Goal: Information Seeking & Learning: Learn about a topic

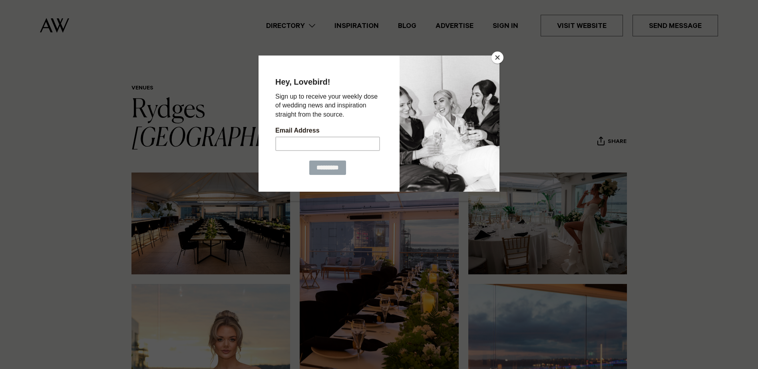
click at [499, 58] on button "Close" at bounding box center [497, 58] width 12 height 12
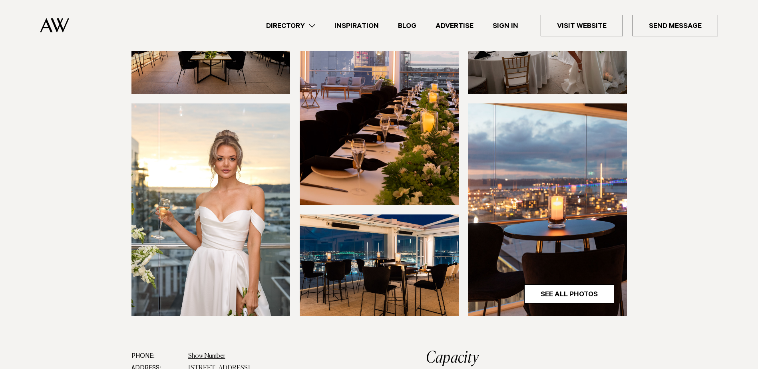
scroll to position [240, 0]
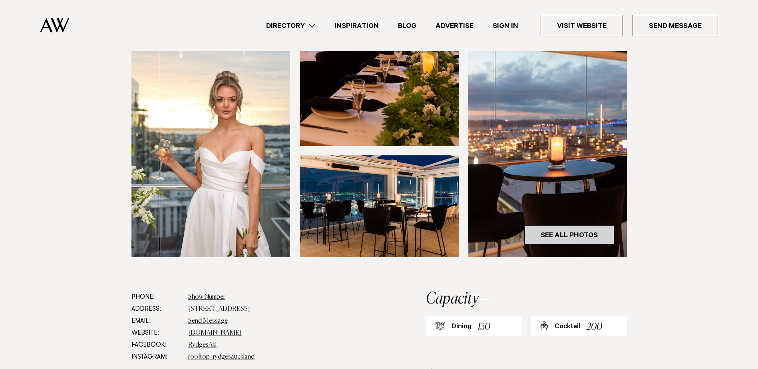
click at [553, 225] on link "See All Photos" at bounding box center [569, 234] width 90 height 19
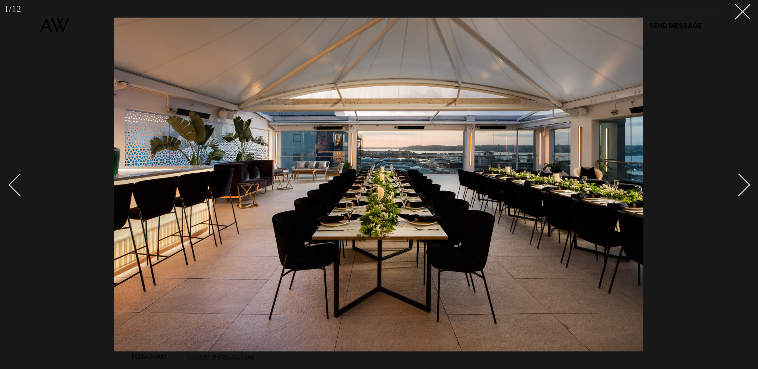
click at [746, 184] on div "Next slide" at bounding box center [739, 185] width 23 height 23
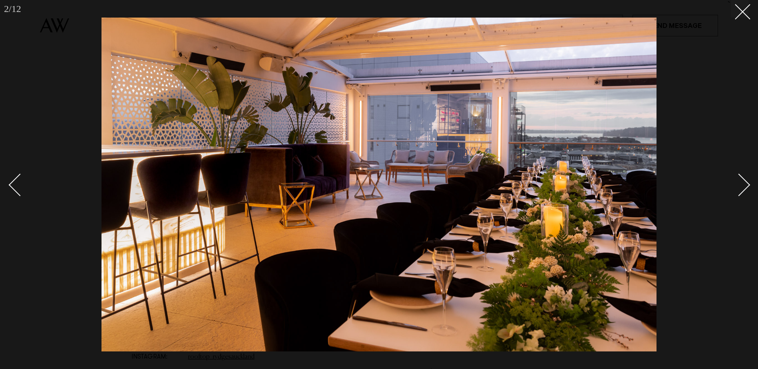
click at [746, 184] on div "Next slide" at bounding box center [739, 185] width 23 height 23
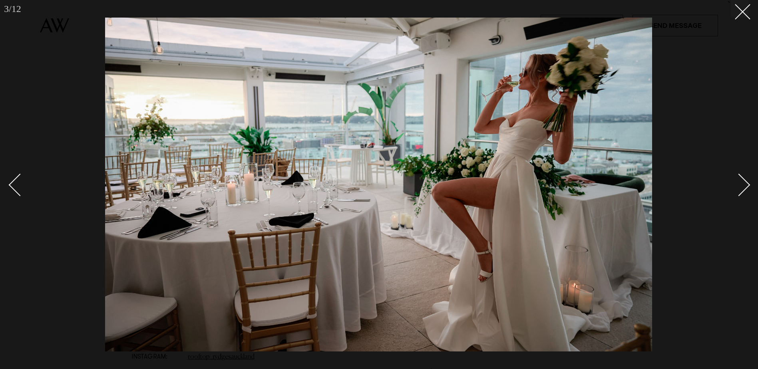
click at [746, 184] on div "Next slide" at bounding box center [739, 185] width 23 height 23
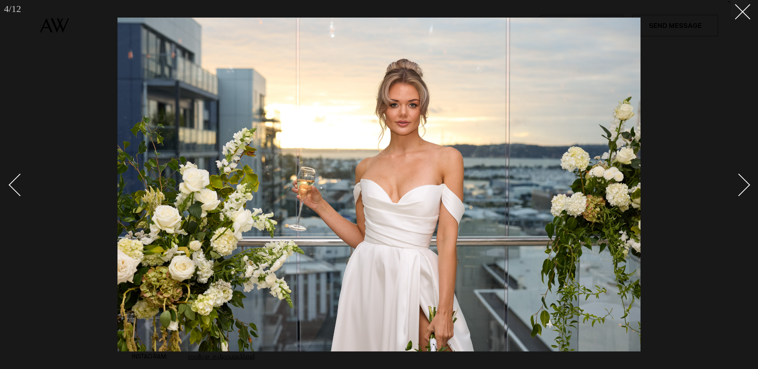
click at [746, 184] on div "Next slide" at bounding box center [739, 185] width 23 height 23
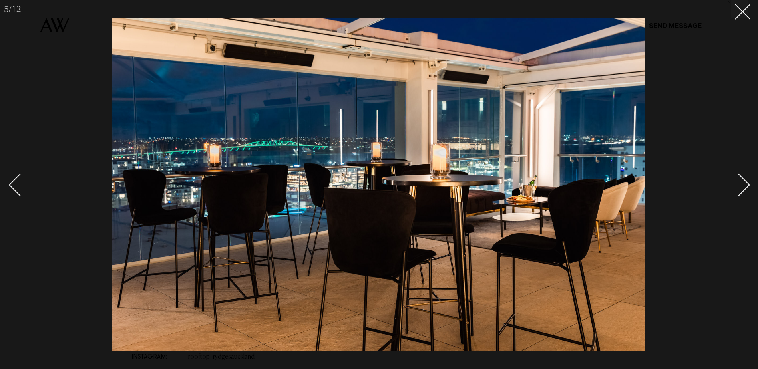
click at [746, 184] on div "Next slide" at bounding box center [739, 185] width 23 height 23
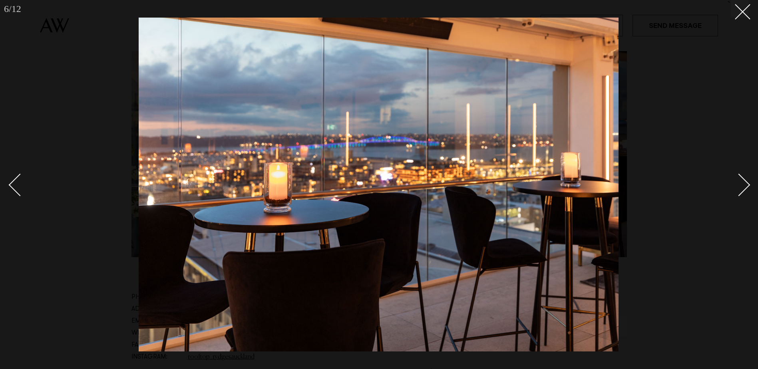
click at [746, 184] on div "Next slide" at bounding box center [739, 185] width 23 height 23
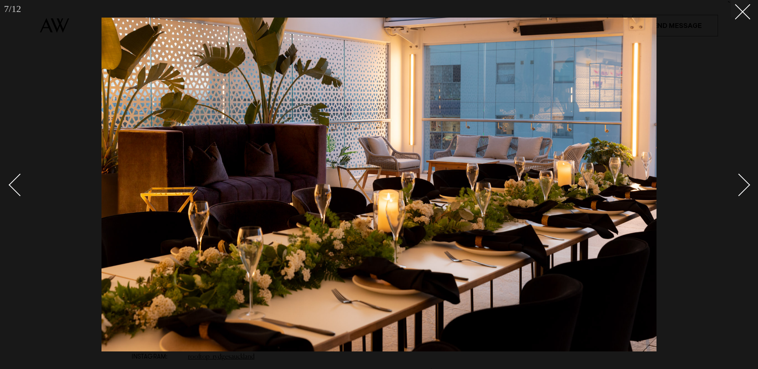
click at [746, 184] on div "Next slide" at bounding box center [739, 185] width 23 height 23
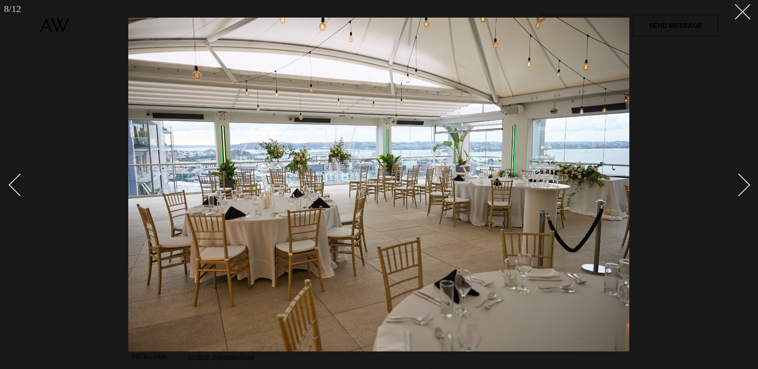
click at [746, 184] on div "Next slide" at bounding box center [739, 185] width 23 height 23
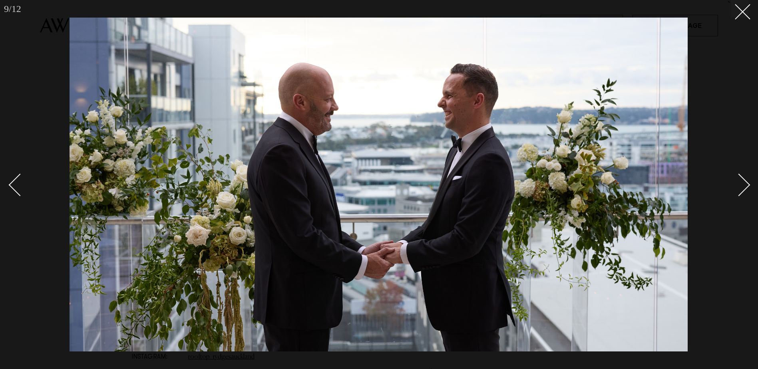
click at [749, 184] on div "Next slide" at bounding box center [739, 185] width 23 height 23
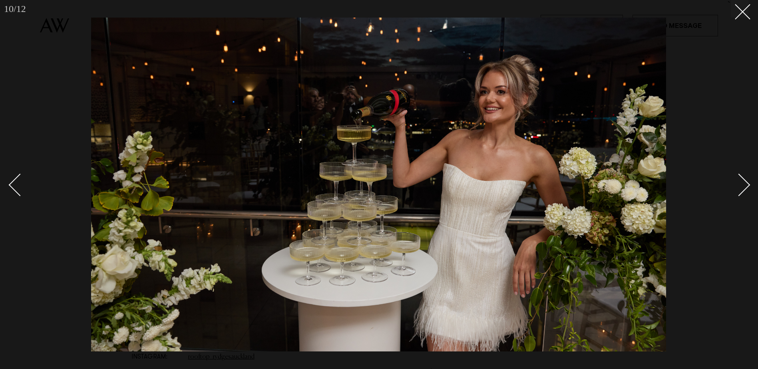
click at [749, 184] on div "Next slide" at bounding box center [739, 185] width 23 height 23
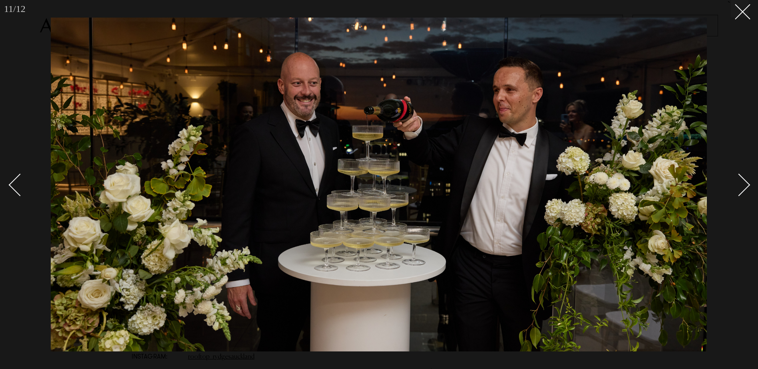
click at [749, 184] on div "Next slide" at bounding box center [739, 185] width 23 height 23
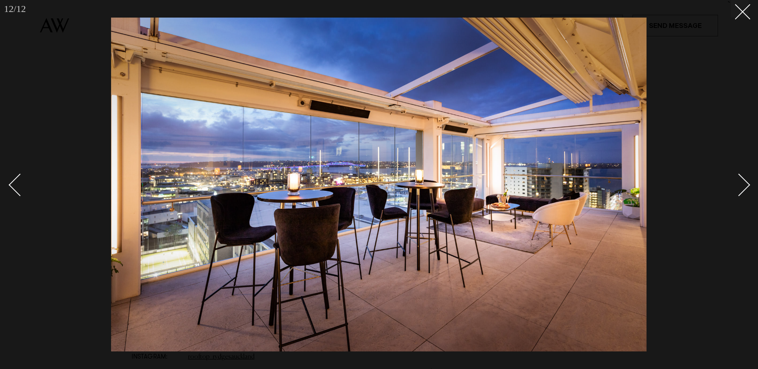
click at [749, 184] on div "Next slide" at bounding box center [739, 185] width 23 height 23
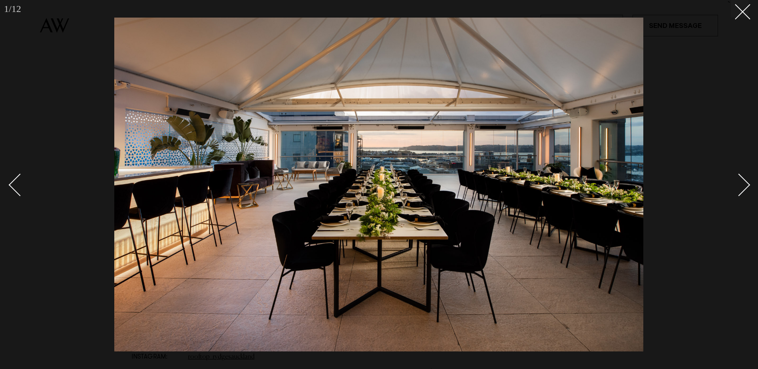
click at [749, 184] on div "Next slide" at bounding box center [739, 185] width 23 height 23
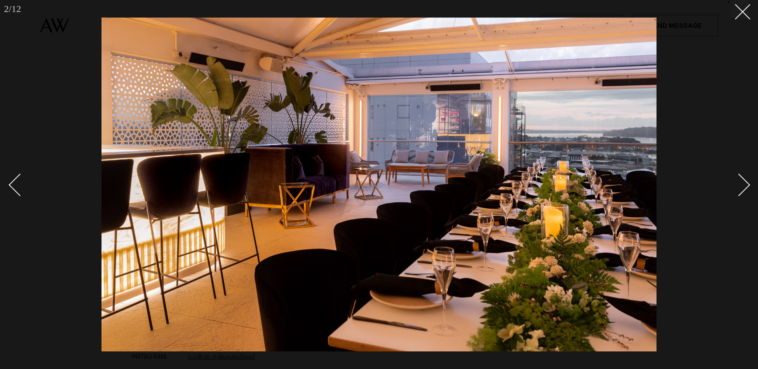
click at [749, 184] on div "Next slide" at bounding box center [739, 185] width 23 height 23
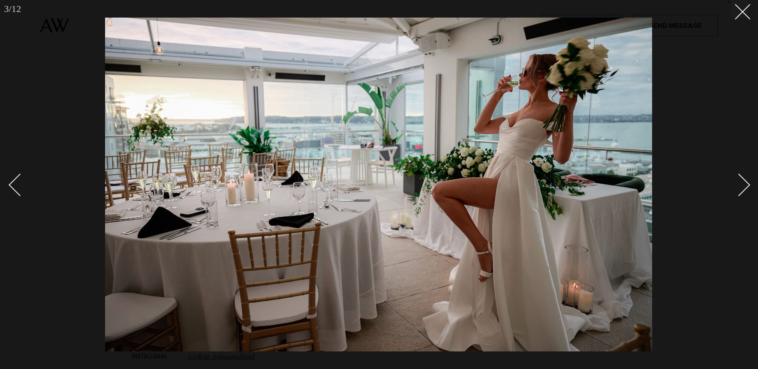
click at [749, 184] on div "Next slide" at bounding box center [739, 185] width 23 height 23
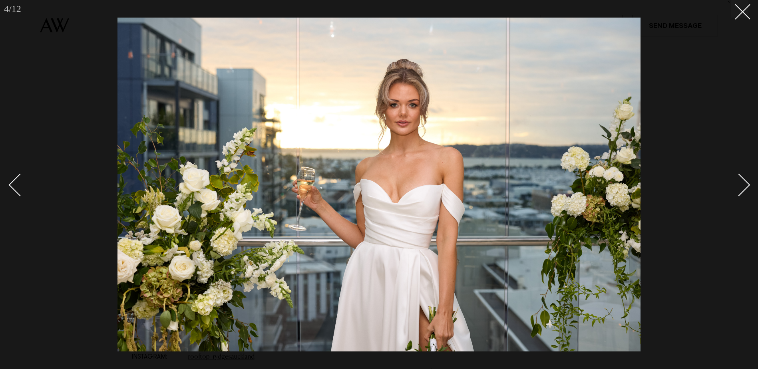
click at [749, 184] on div "Next slide" at bounding box center [739, 185] width 23 height 23
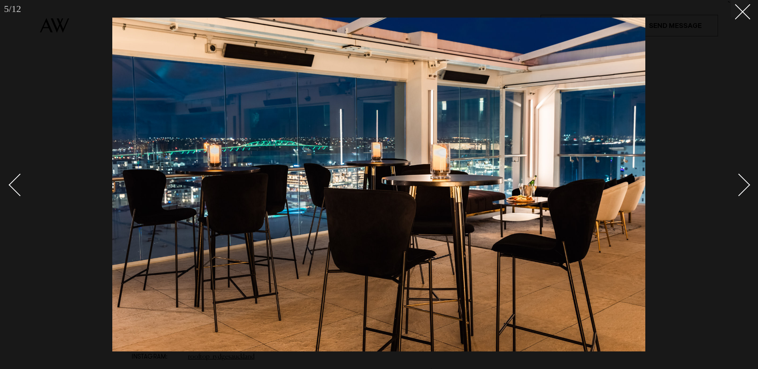
click at [749, 184] on div "Next slide" at bounding box center [739, 185] width 23 height 23
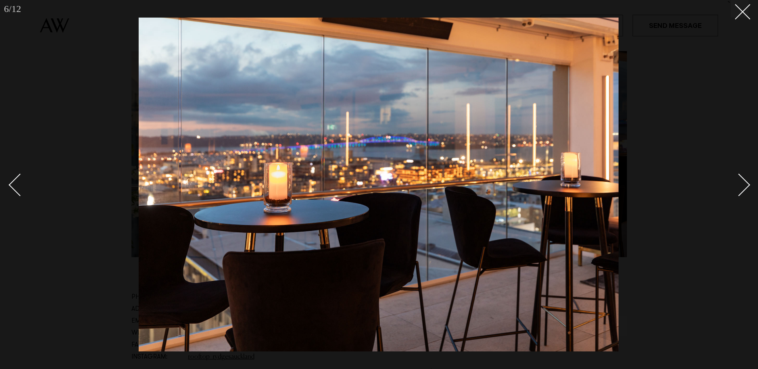
click at [749, 184] on div "Next slide" at bounding box center [739, 185] width 23 height 23
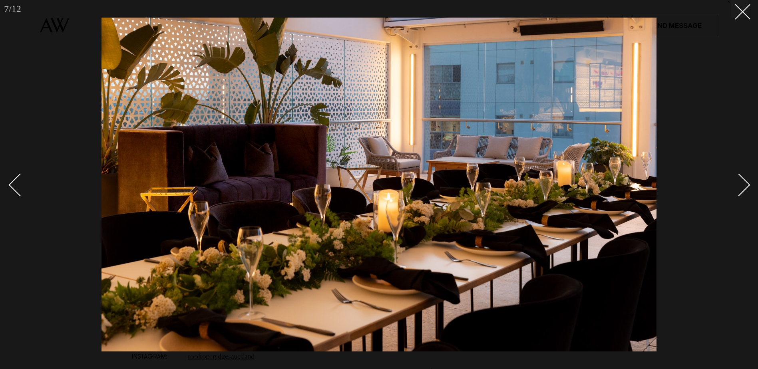
click at [749, 184] on div "Next slide" at bounding box center [739, 185] width 23 height 23
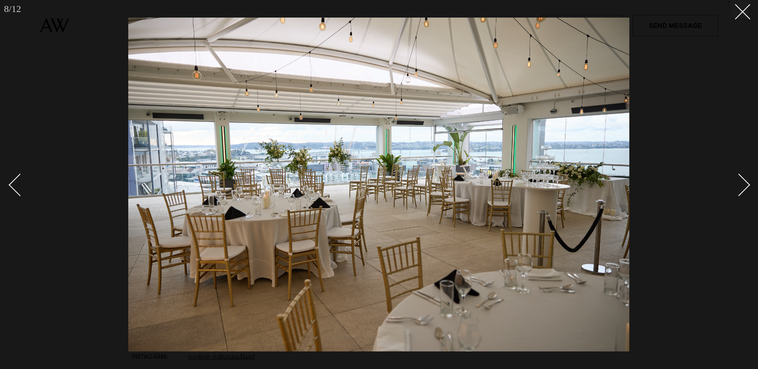
click at [748, 184] on div "Next slide" at bounding box center [739, 185] width 23 height 23
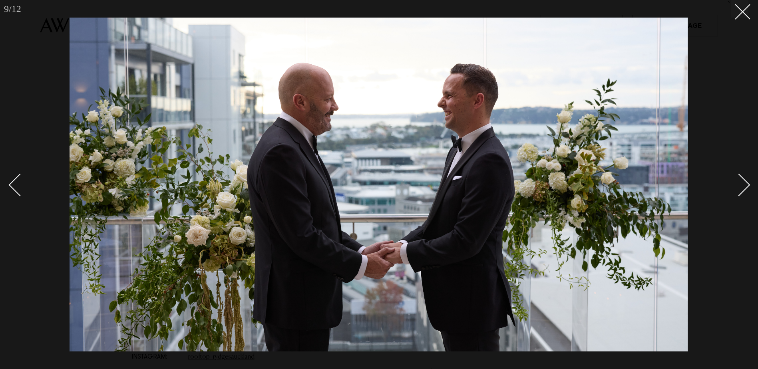
click at [748, 184] on div "Next slide" at bounding box center [739, 185] width 23 height 23
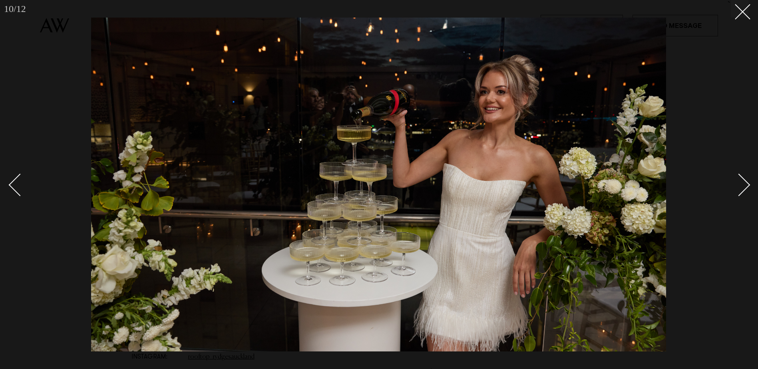
click at [748, 184] on div "Next slide" at bounding box center [739, 185] width 23 height 23
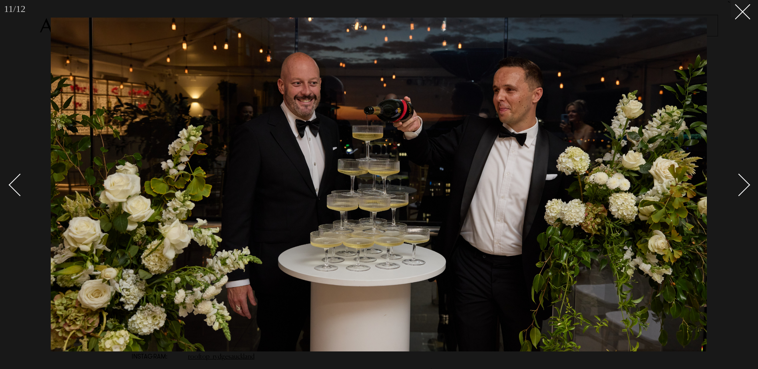
click at [748, 184] on div "Next slide" at bounding box center [739, 185] width 23 height 23
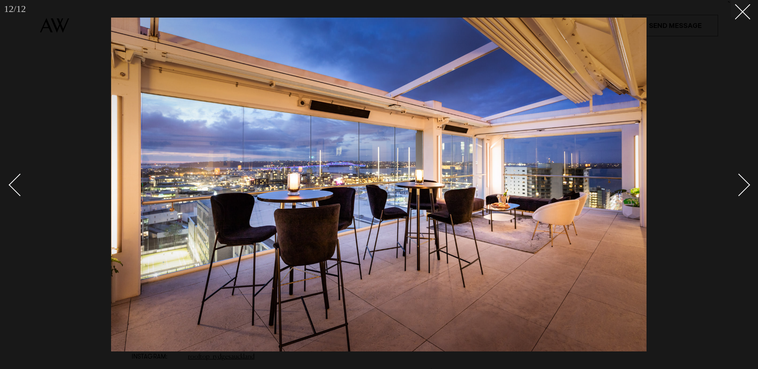
click at [748, 184] on div "Next slide" at bounding box center [739, 185] width 23 height 23
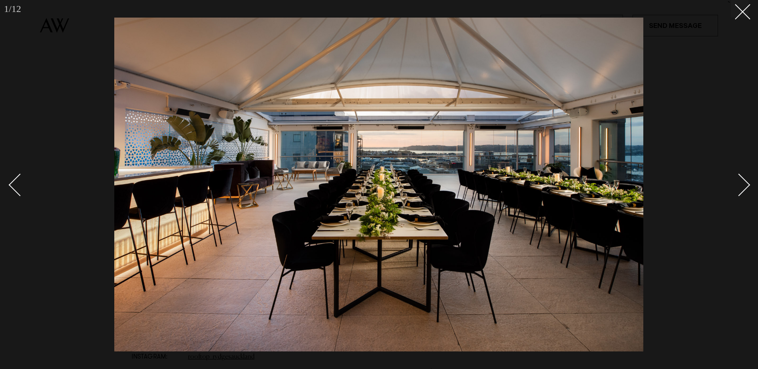
click at [748, 184] on div "Next slide" at bounding box center [739, 185] width 23 height 23
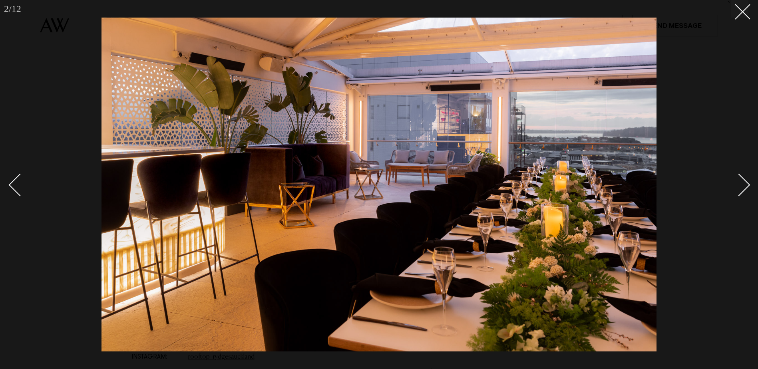
click at [748, 184] on div "Next slide" at bounding box center [739, 185] width 23 height 23
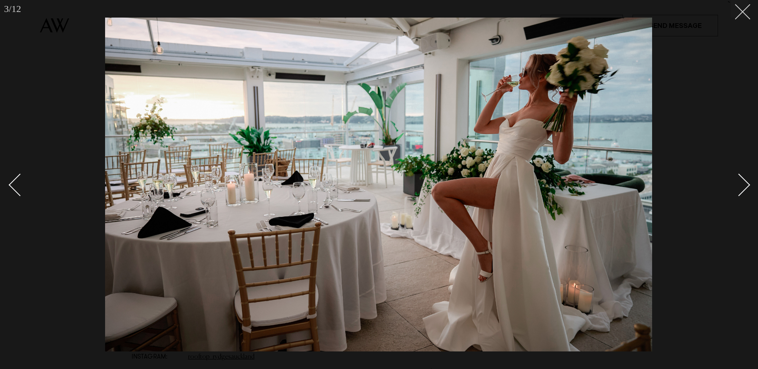
click at [745, 12] on button at bounding box center [740, 9] width 18 height 18
